Goal: Information Seeking & Learning: Learn about a topic

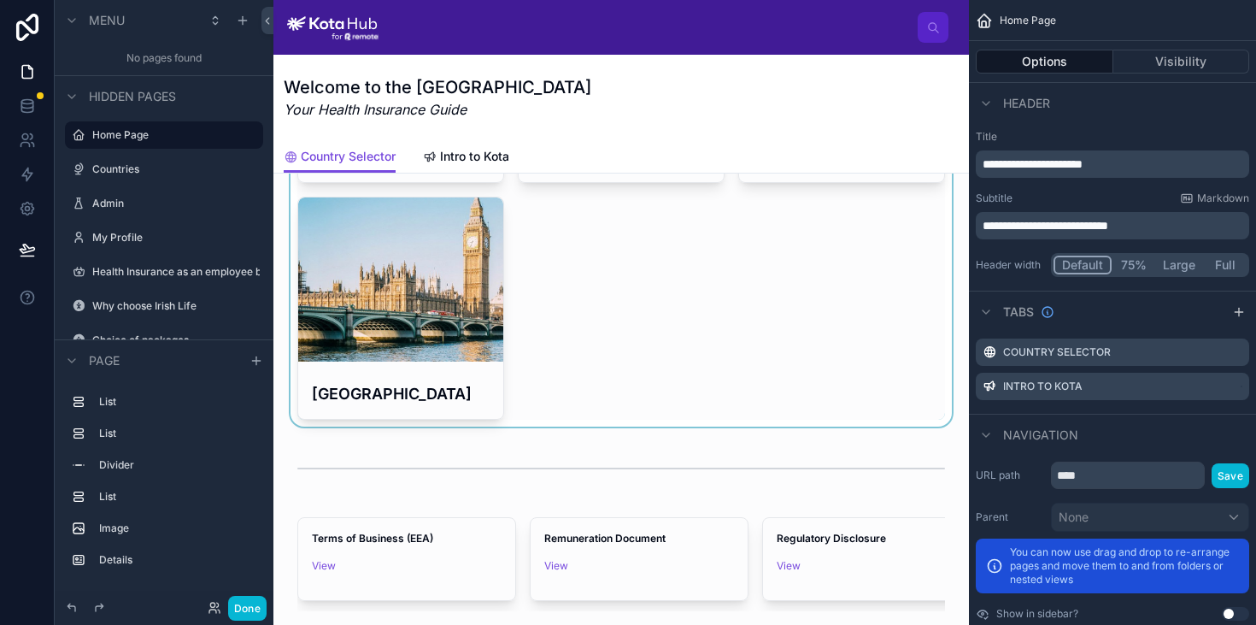
scroll to position [854, 0]
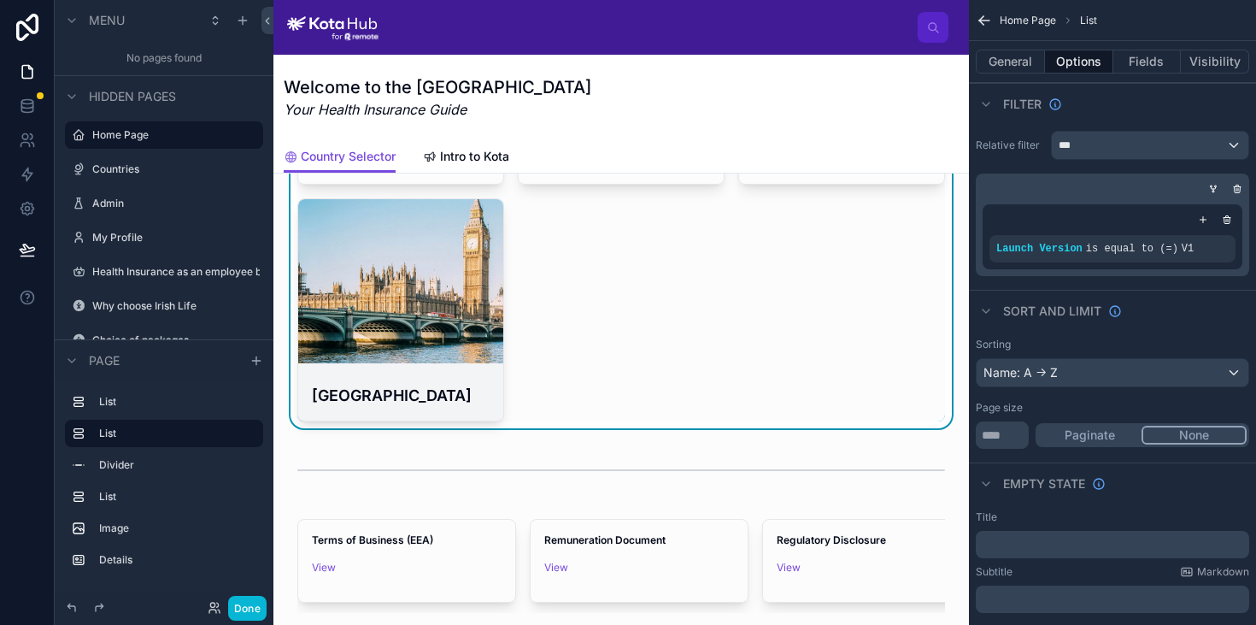
click at [382, 346] on div at bounding box center [400, 281] width 205 height 164
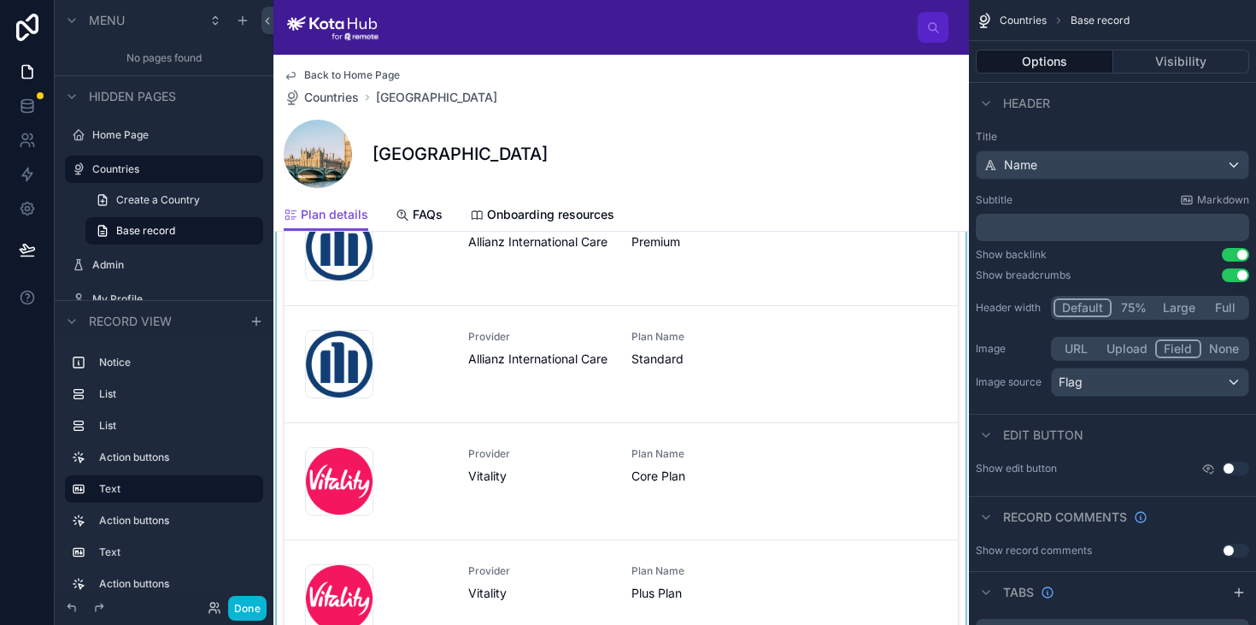
scroll to position [223, 0]
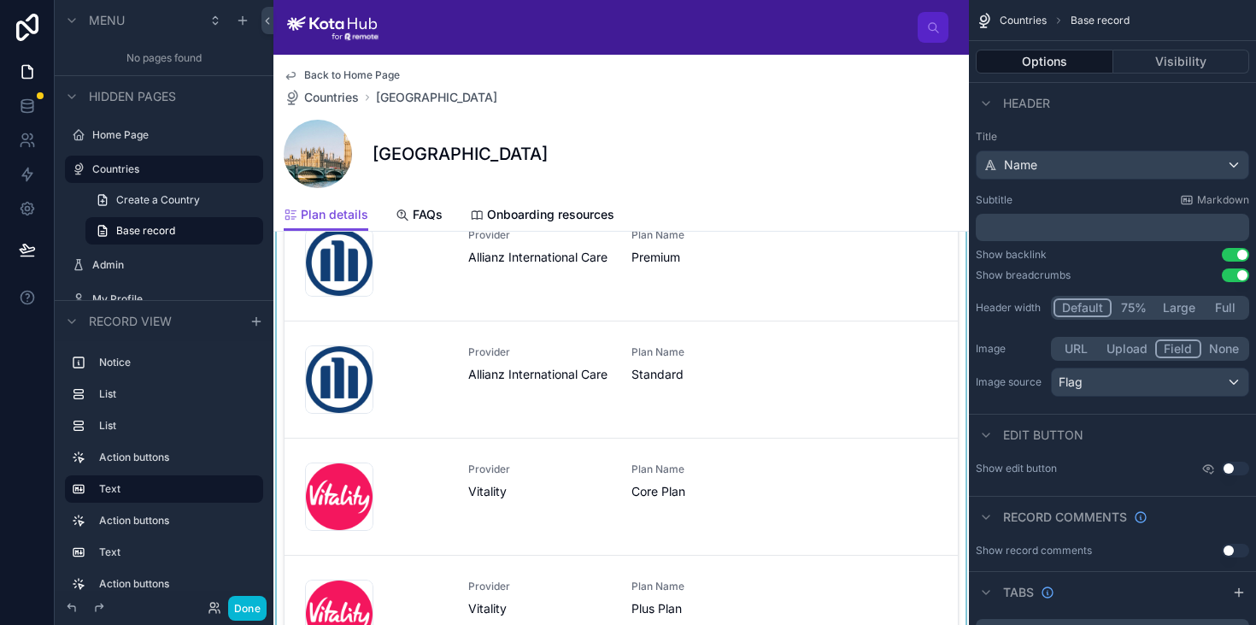
click at [338, 261] on div at bounding box center [621, 441] width 696 height 489
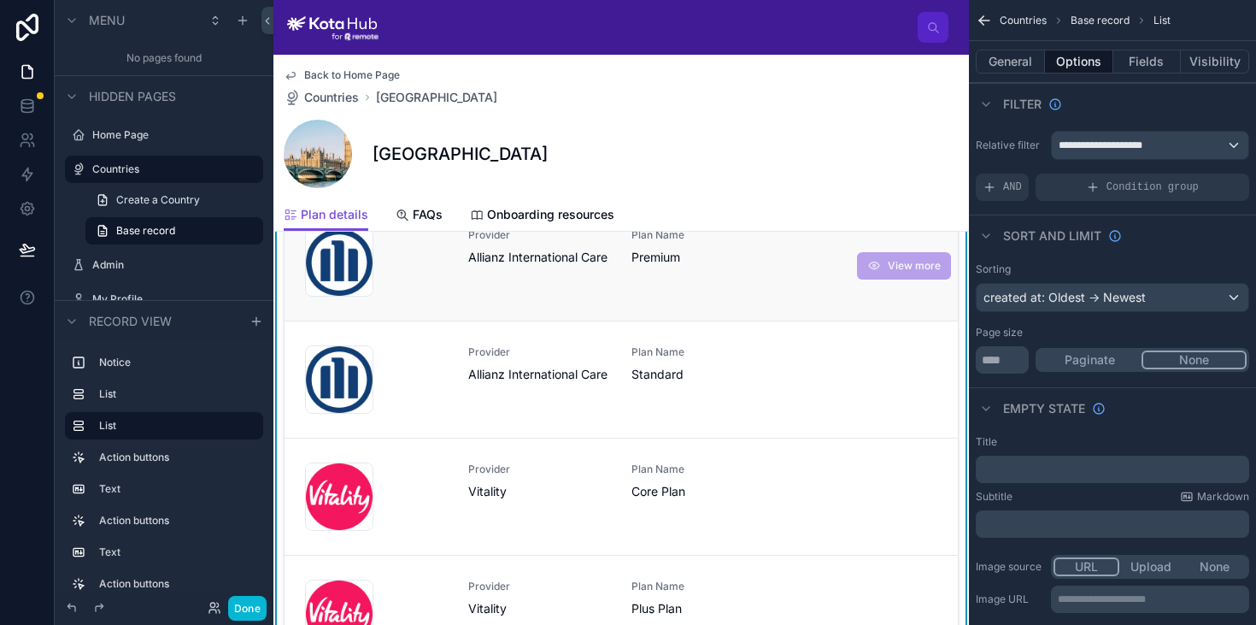
click at [495, 257] on span "Allianz International Care" at bounding box center [539, 257] width 143 height 17
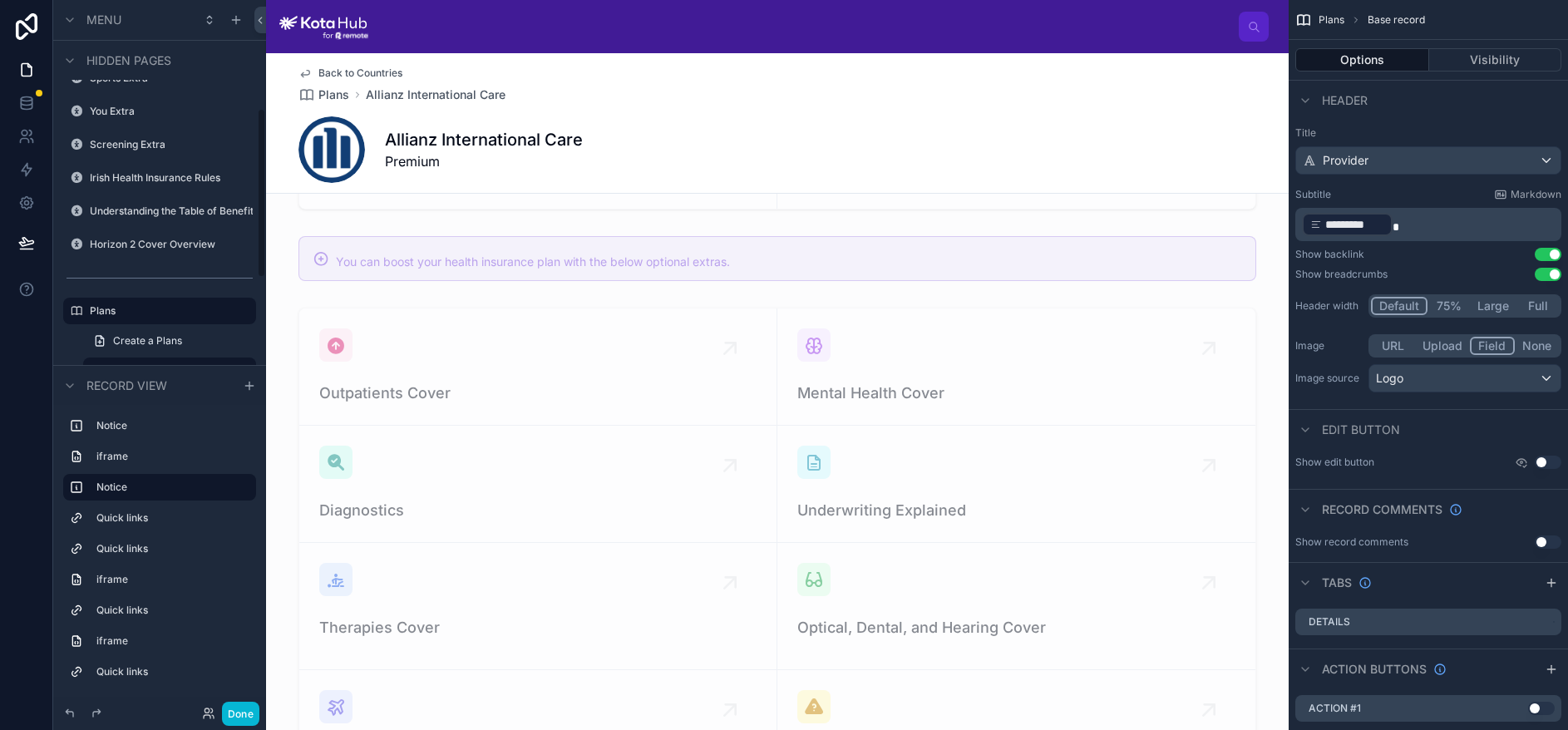
scroll to position [3273, 0]
